Goal: Find specific page/section: Find specific page/section

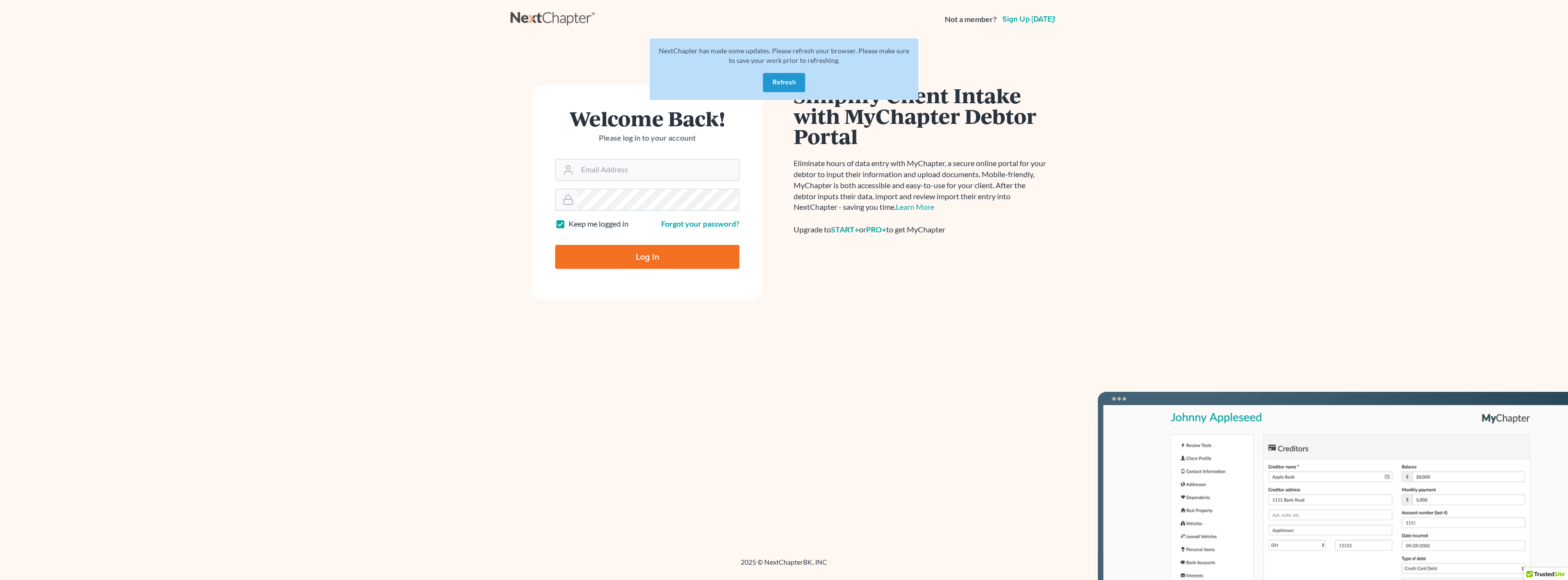
type input "[EMAIL_ADDRESS][DOMAIN_NAME]"
click at [611, 266] on input "Log In" at bounding box center [647, 257] width 184 height 24
type input "Thinking..."
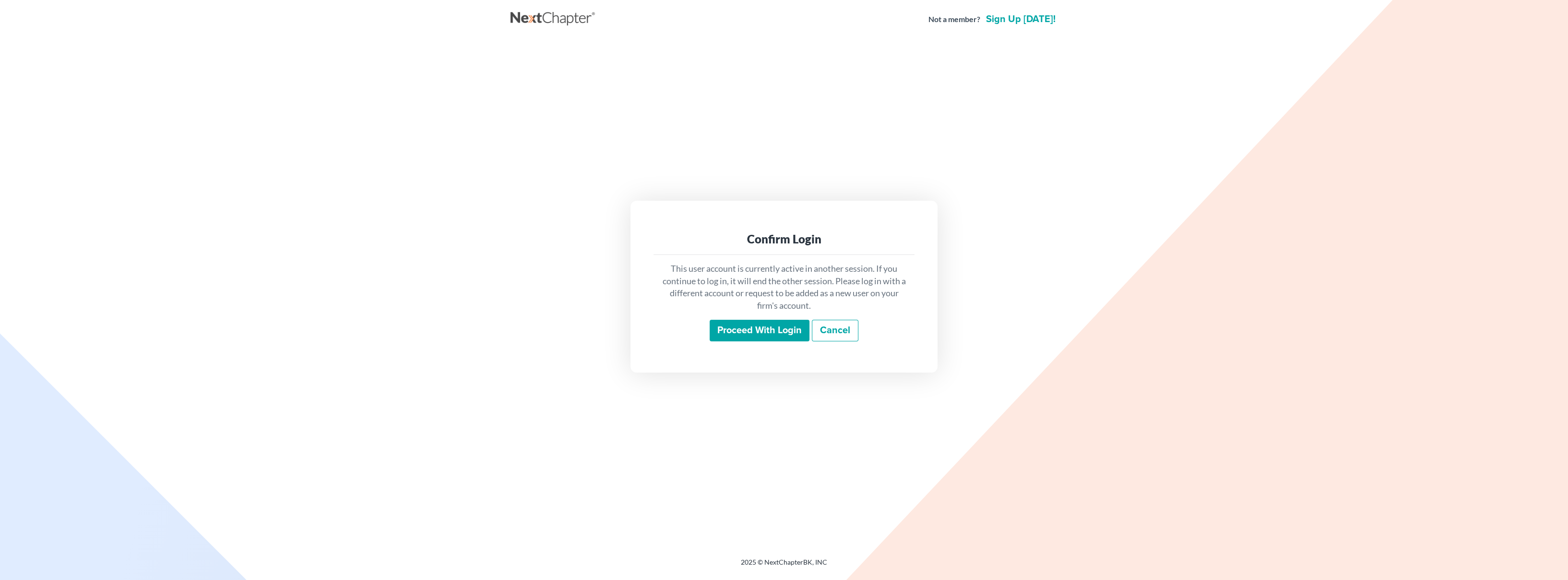
click at [748, 330] on input "Proceed with login" at bounding box center [759, 331] width 100 height 22
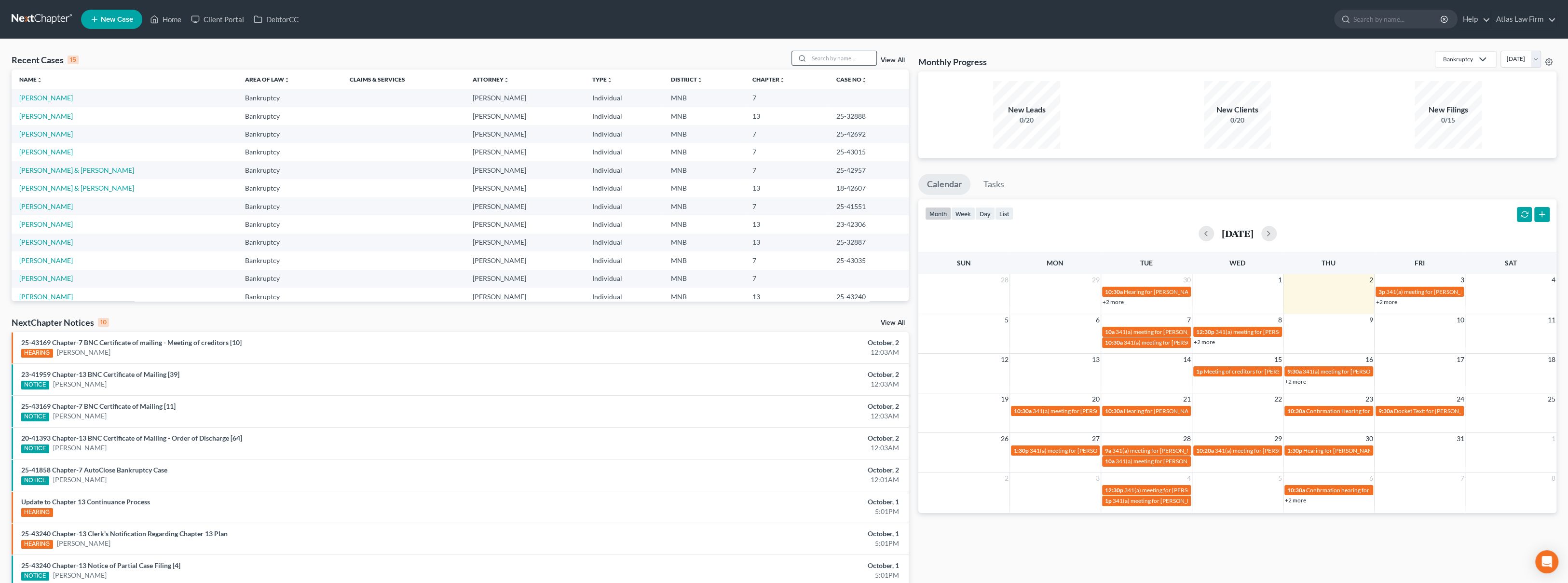
click at [834, 58] on input "search" at bounding box center [842, 58] width 68 height 14
click at [822, 61] on input "search" at bounding box center [842, 58] width 68 height 14
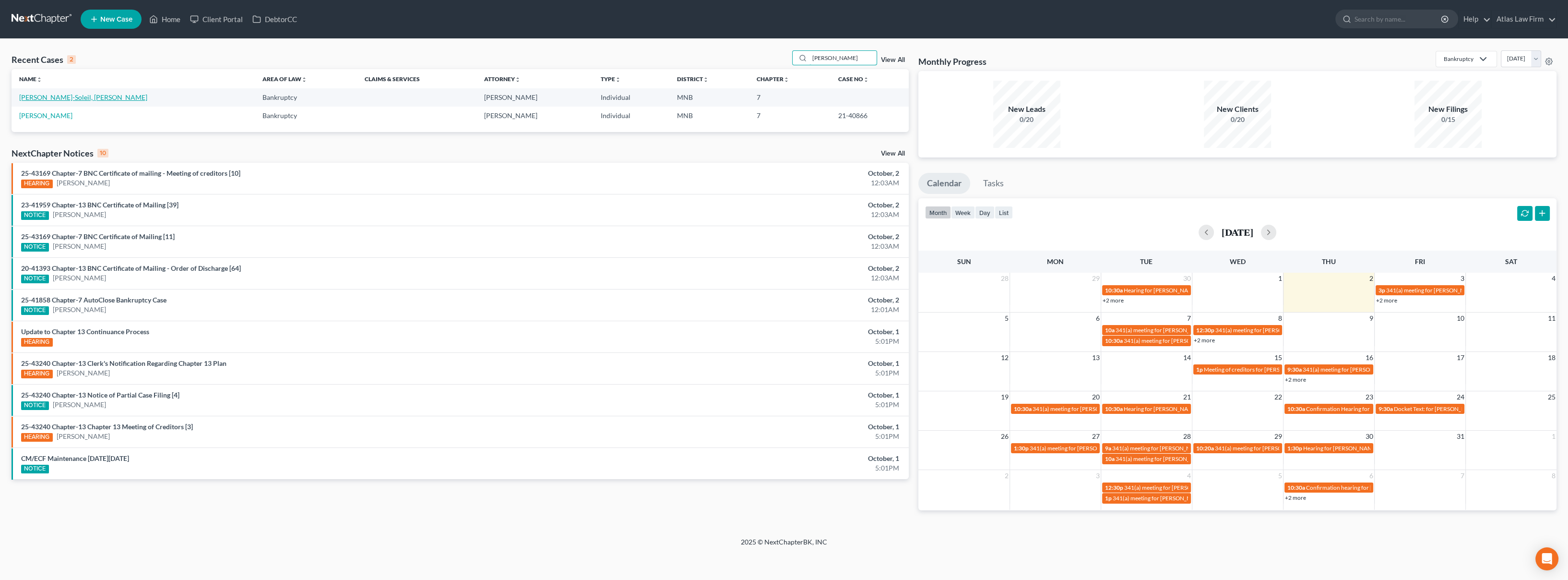
type input "gina"
click at [49, 98] on link "Kellogg-Soleil, Gina" at bounding box center [83, 97] width 128 height 8
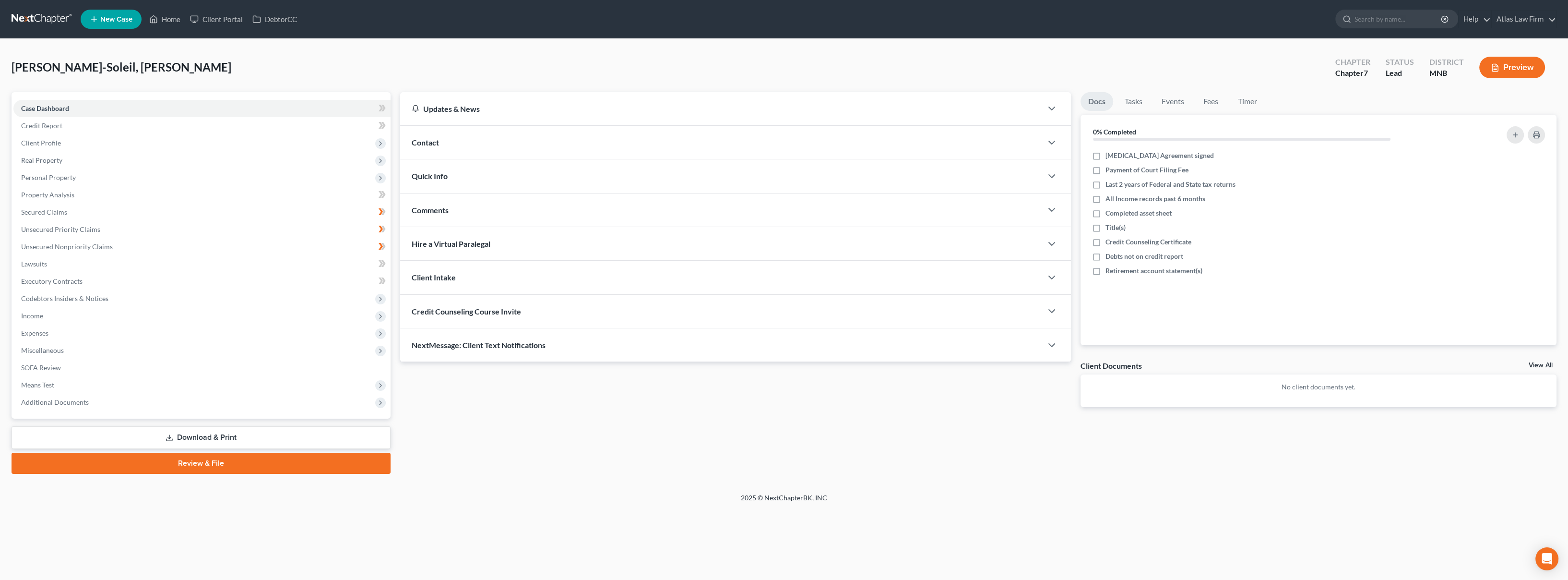
click at [1523, 70] on button "Preview" at bounding box center [1513, 67] width 66 height 22
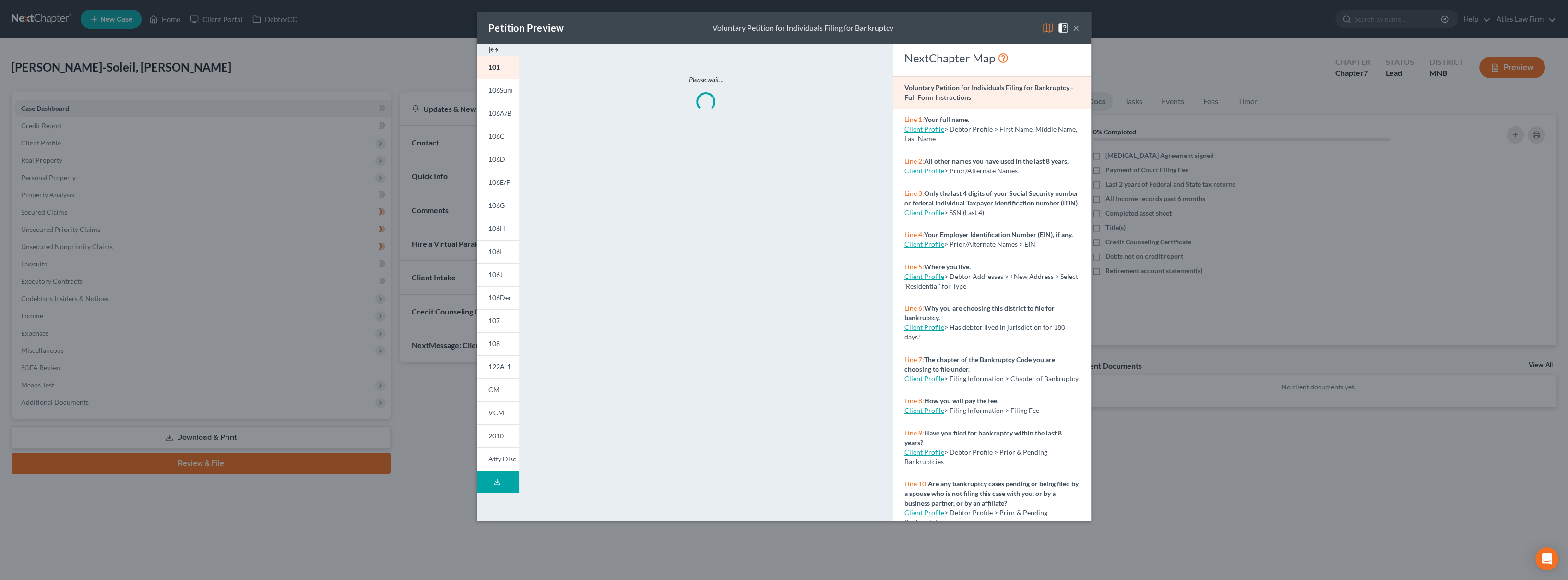
click at [1048, 32] on img at bounding box center [1048, 27] width 11 height 11
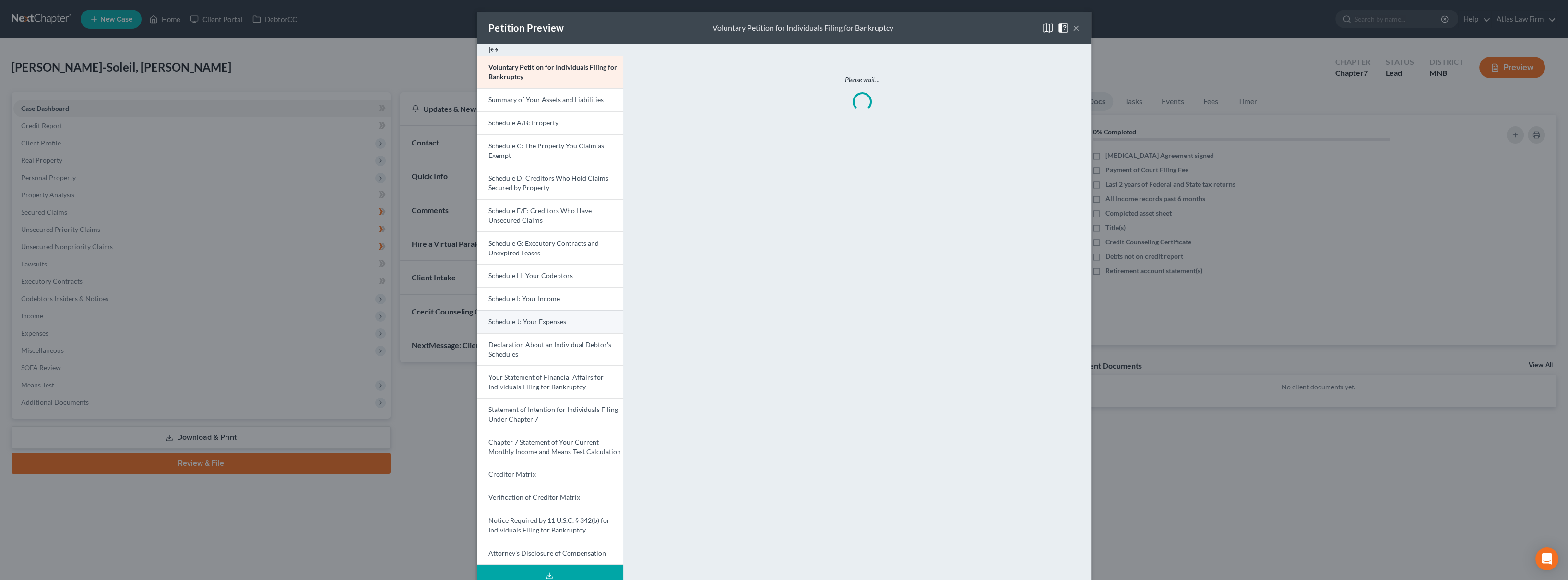
click at [521, 327] on link "Schedule J: Your Expenses" at bounding box center [550, 321] width 146 height 23
click at [540, 219] on link "Schedule E/F: Creditors Who Have Unsecured Claims" at bounding box center [550, 215] width 146 height 32
